Goal: Task Accomplishment & Management: Complete application form

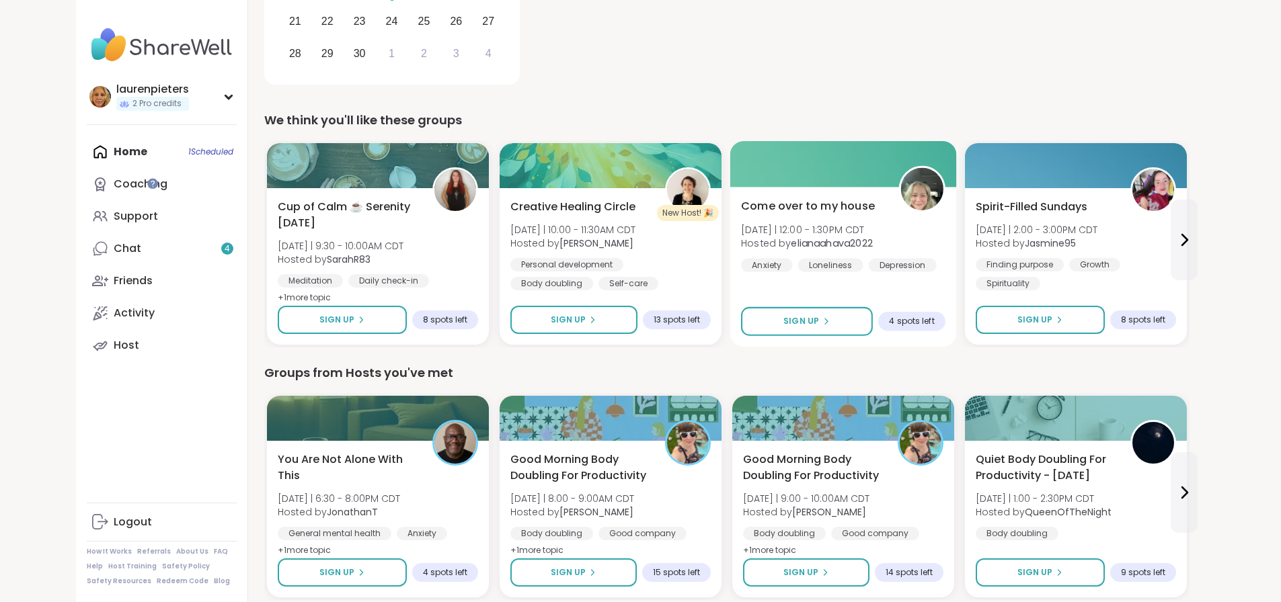
scroll to position [403, 0]
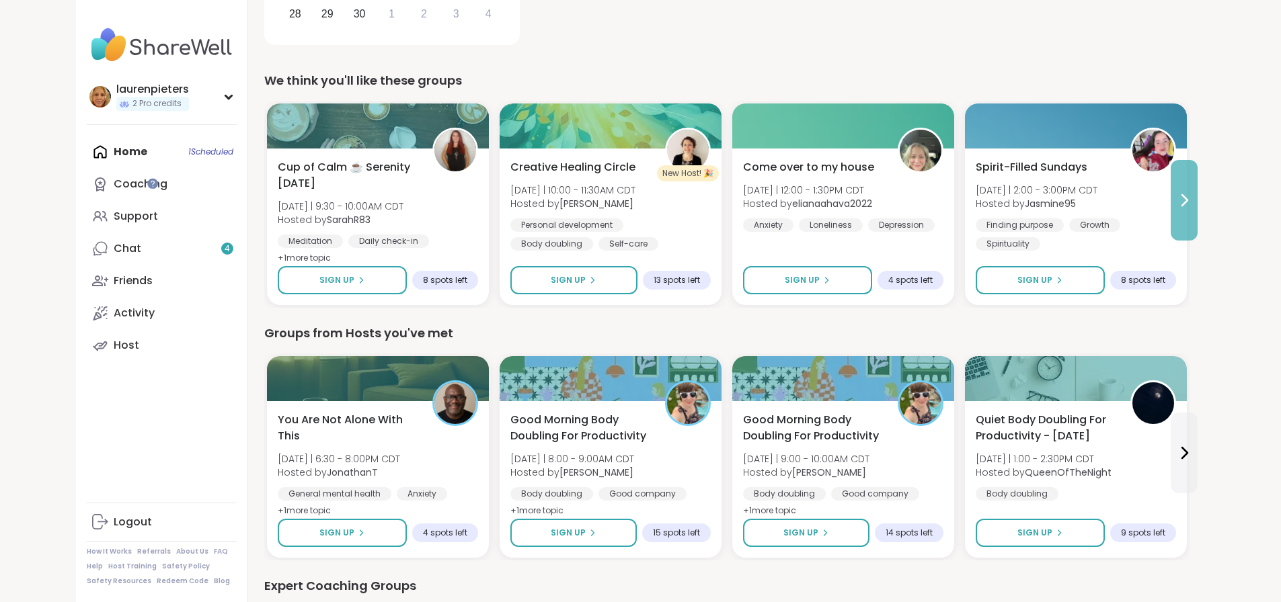
click at [1192, 204] on icon at bounding box center [1184, 200] width 16 height 16
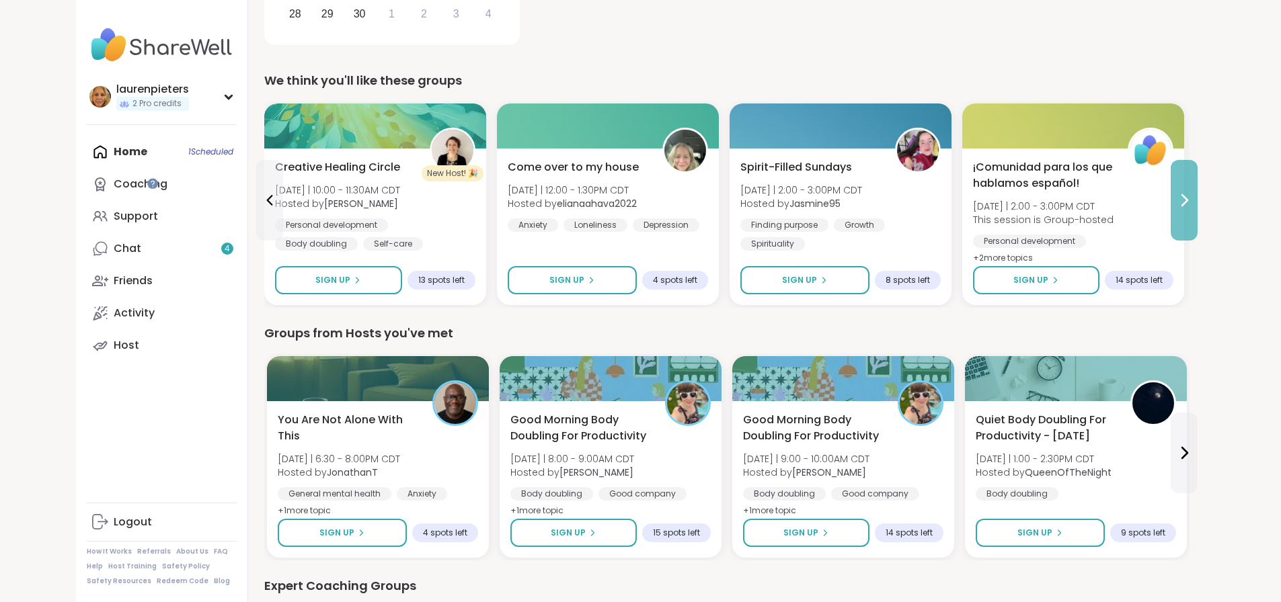
click at [1192, 201] on icon at bounding box center [1184, 200] width 16 height 16
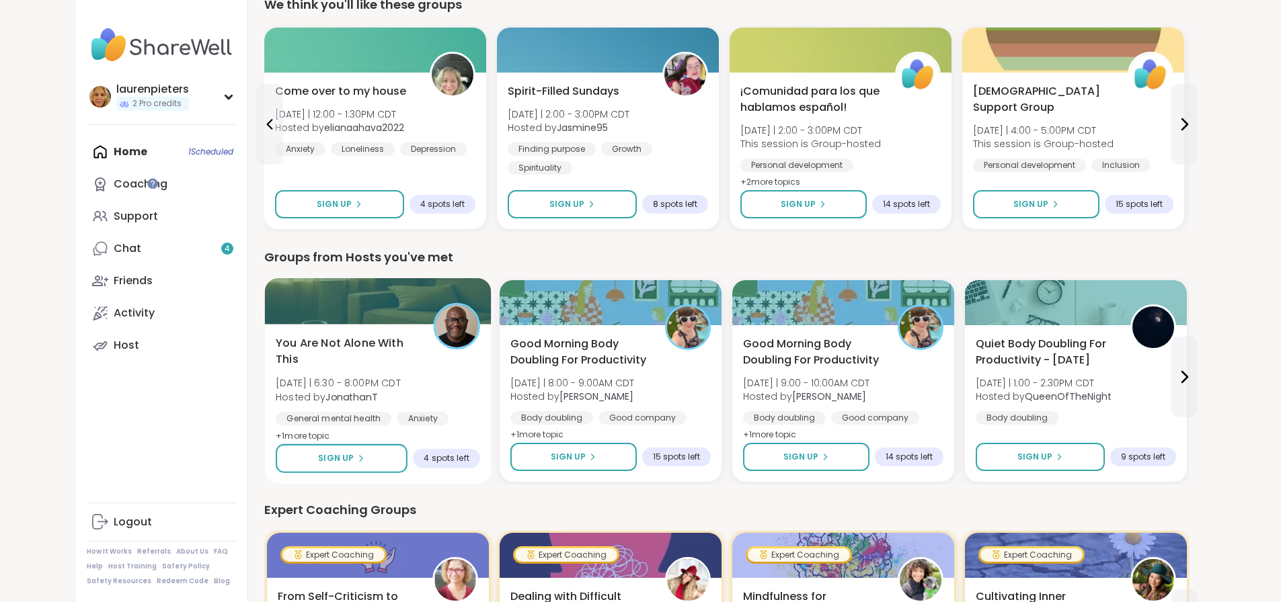
scroll to position [538, 0]
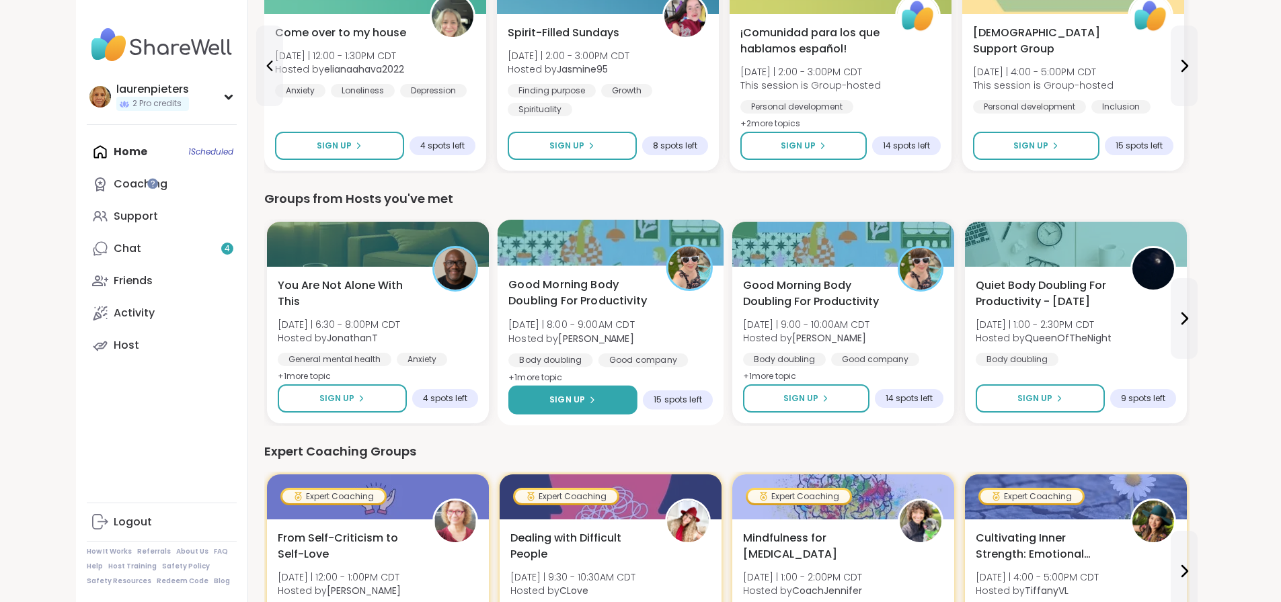
click at [549, 397] on span "Sign Up" at bounding box center [567, 400] width 36 height 12
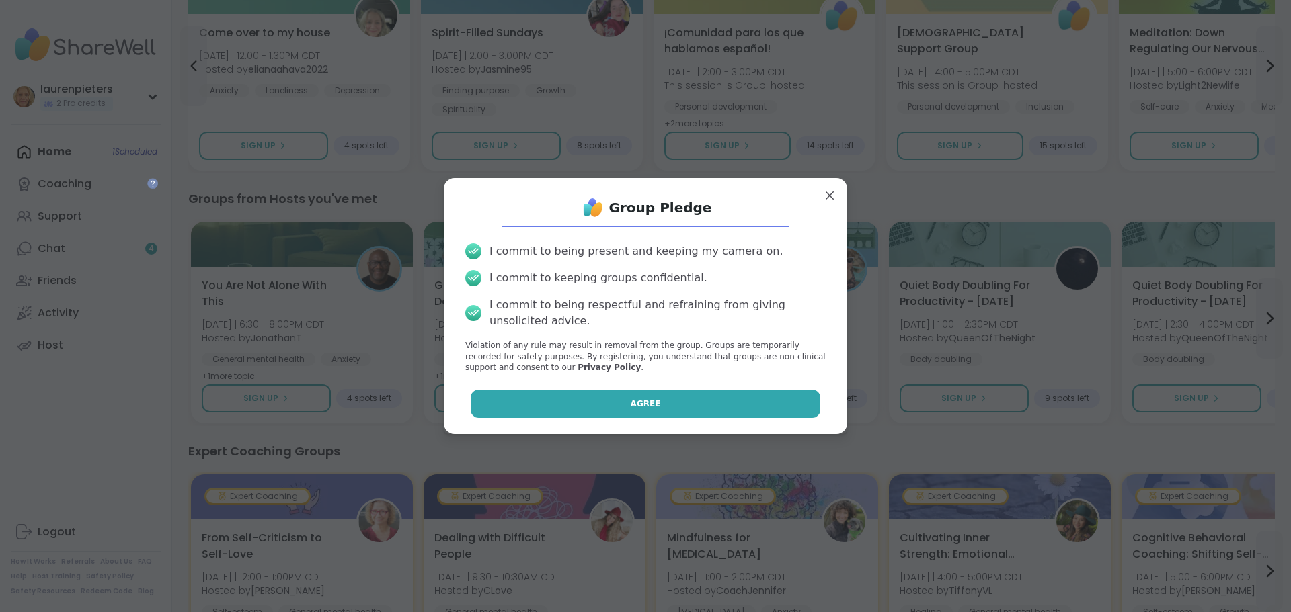
click at [581, 402] on button "Agree" at bounding box center [646, 404] width 350 height 28
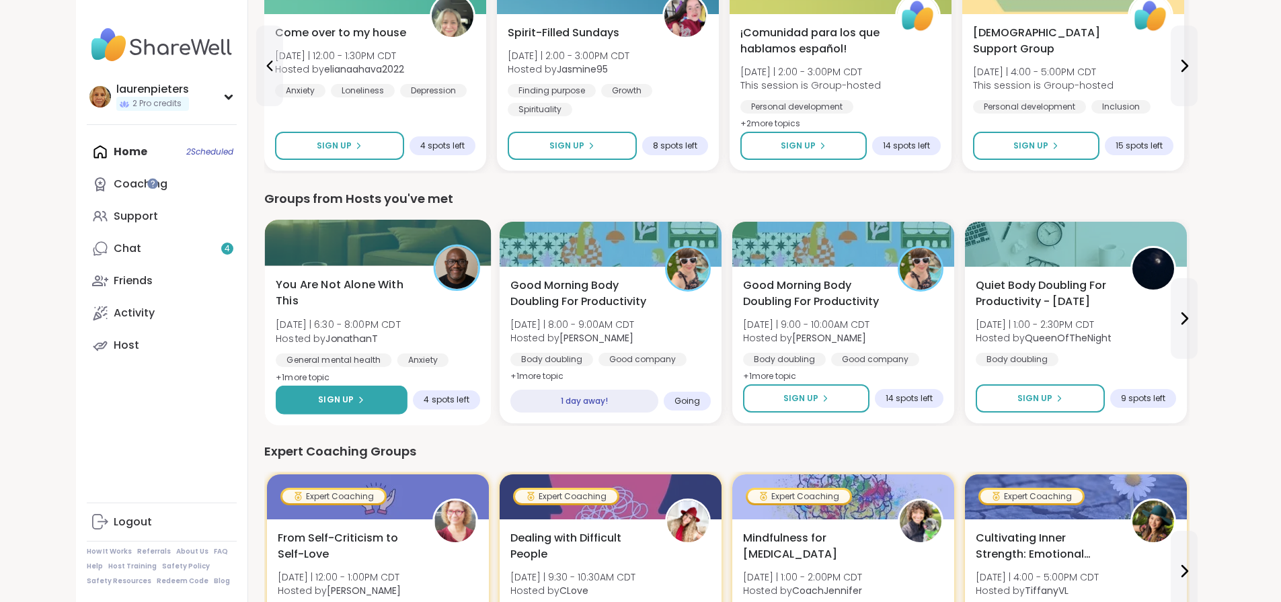
click at [318, 403] on span "Sign Up" at bounding box center [336, 400] width 36 height 12
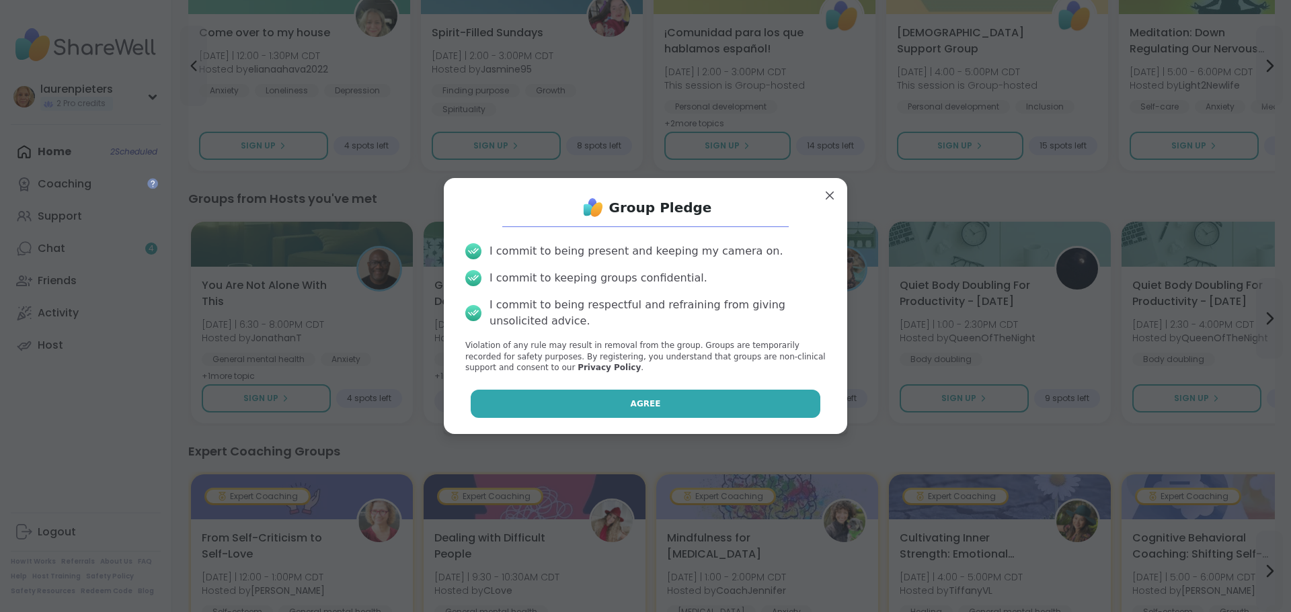
click at [615, 405] on button "Agree" at bounding box center [646, 404] width 350 height 28
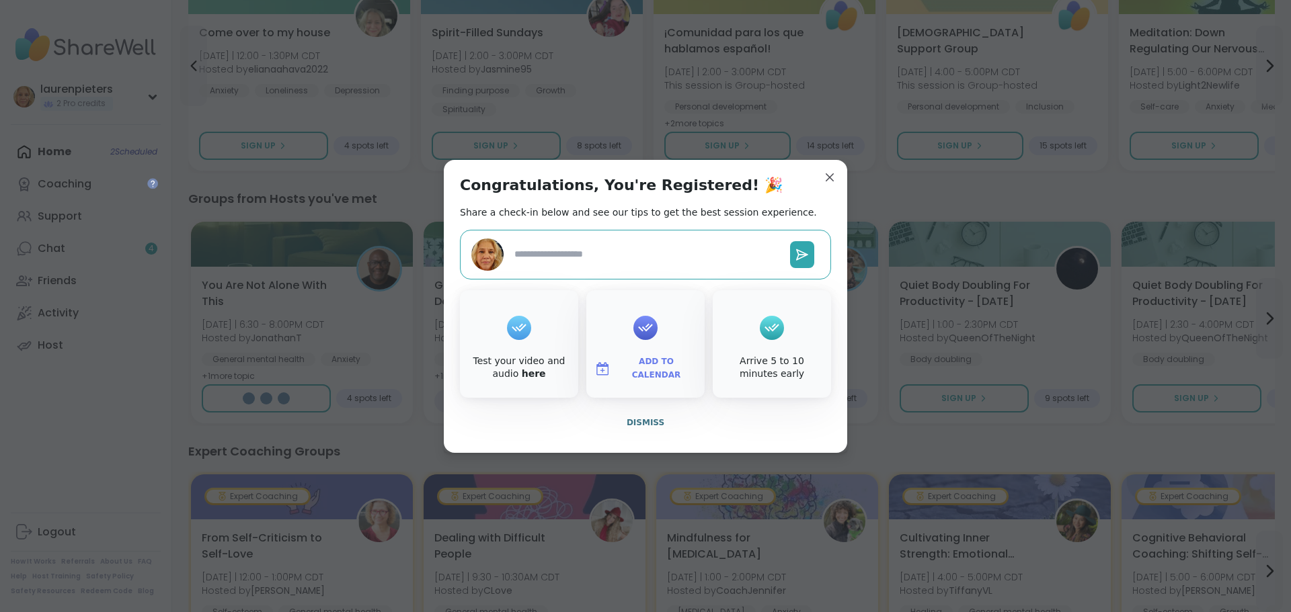
type textarea "*"
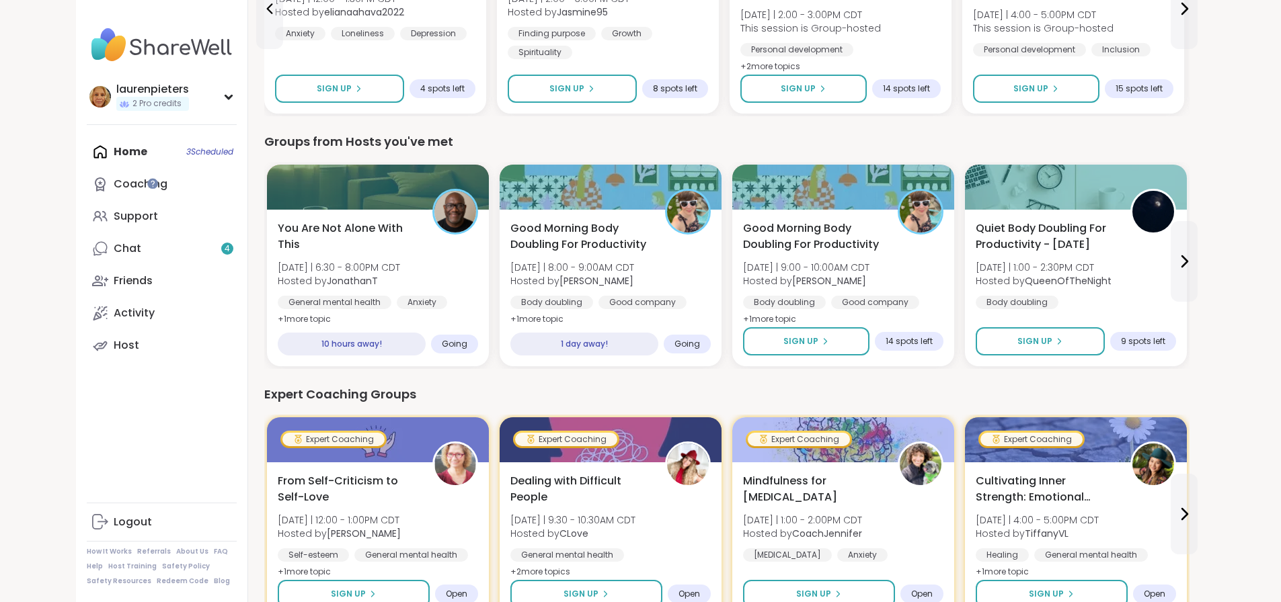
scroll to position [605, 0]
